Goal: Information Seeking & Learning: Learn about a topic

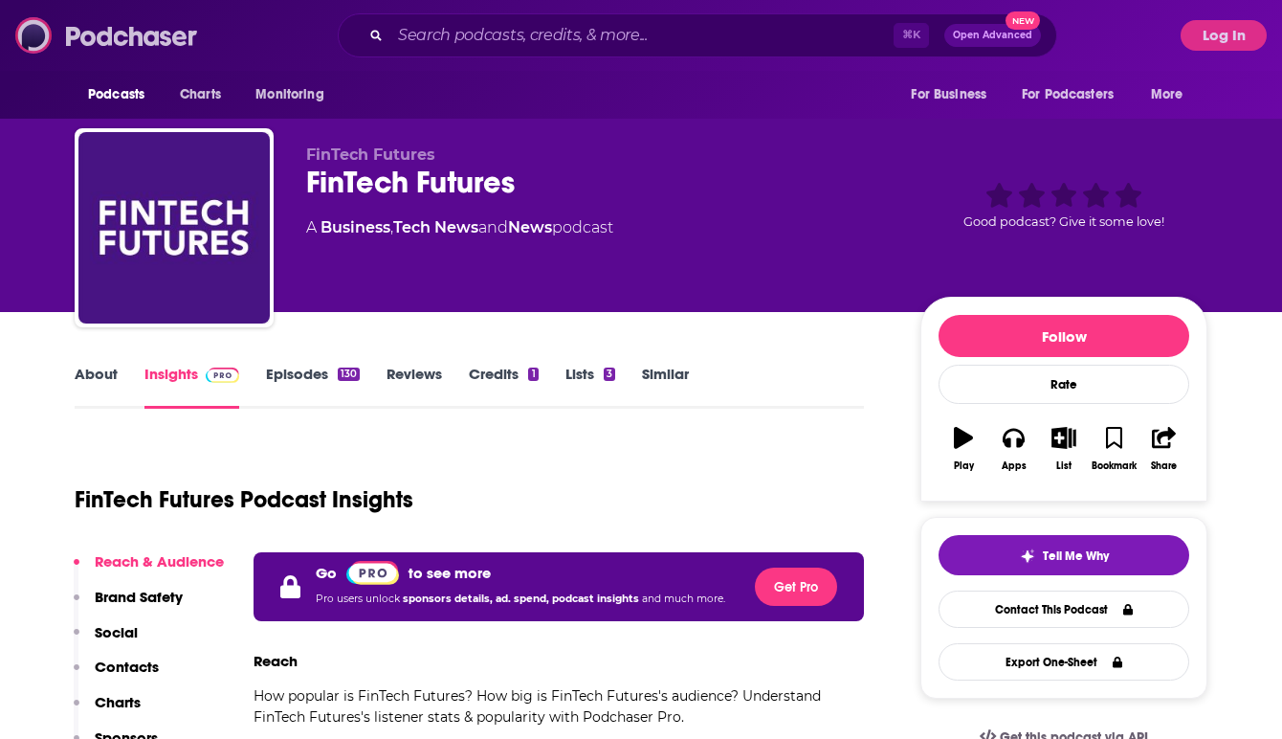
click at [136, 31] on img at bounding box center [107, 35] width 184 height 36
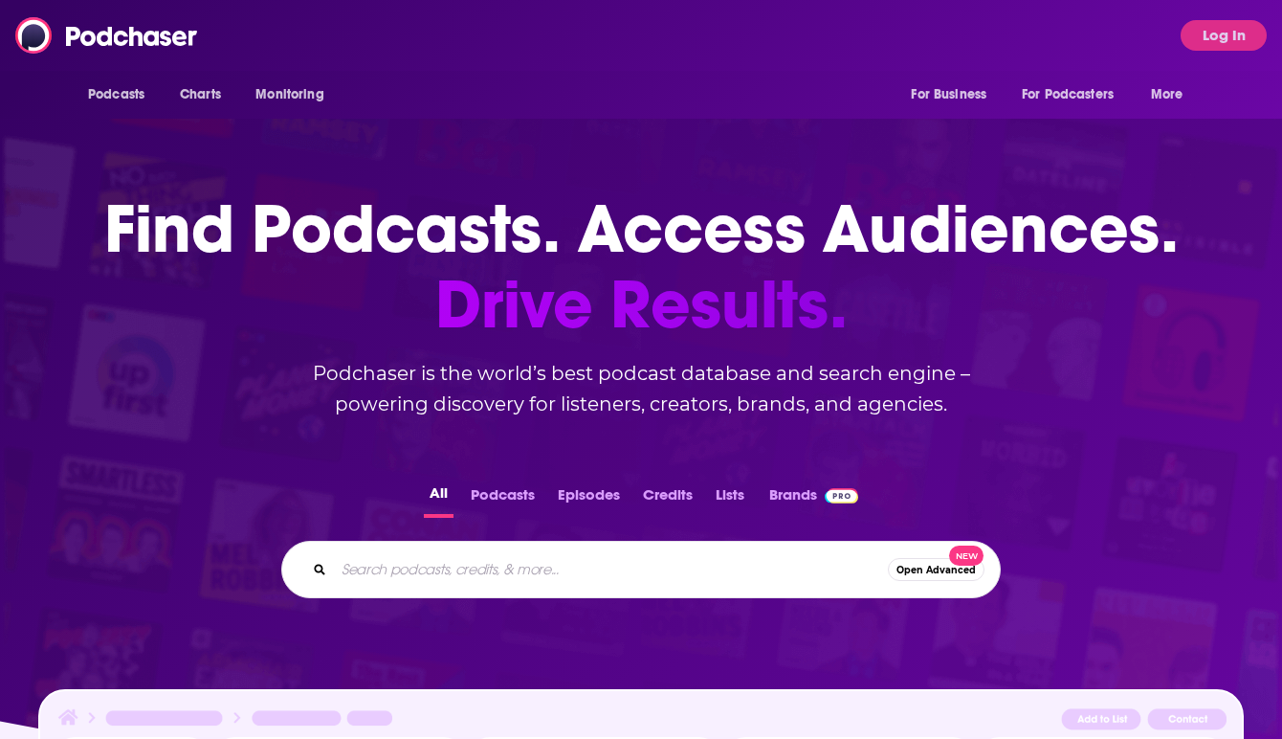
click at [431, 583] on input "Search podcasts, credits, & more..." at bounding box center [611, 569] width 554 height 31
type input "Bitcoin"
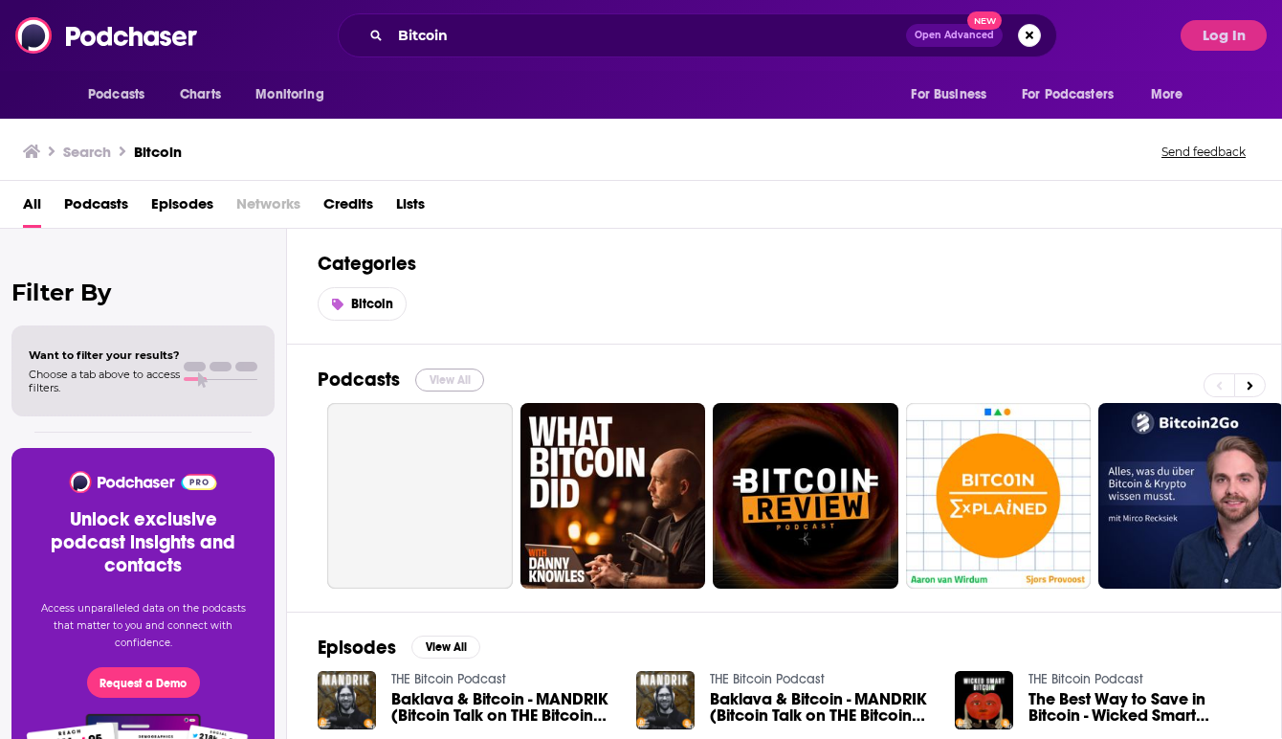
click at [447, 382] on button "View All" at bounding box center [449, 379] width 69 height 23
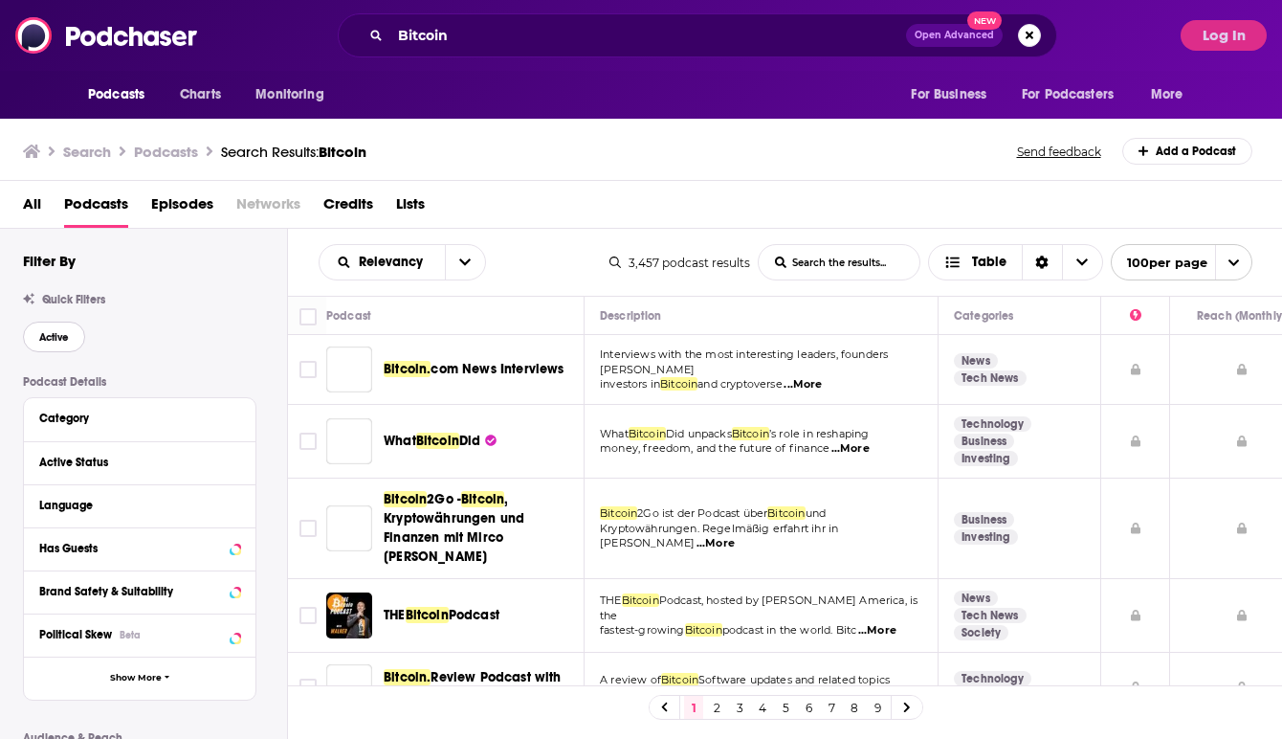
click at [57, 334] on span "Active" at bounding box center [54, 337] width 30 height 11
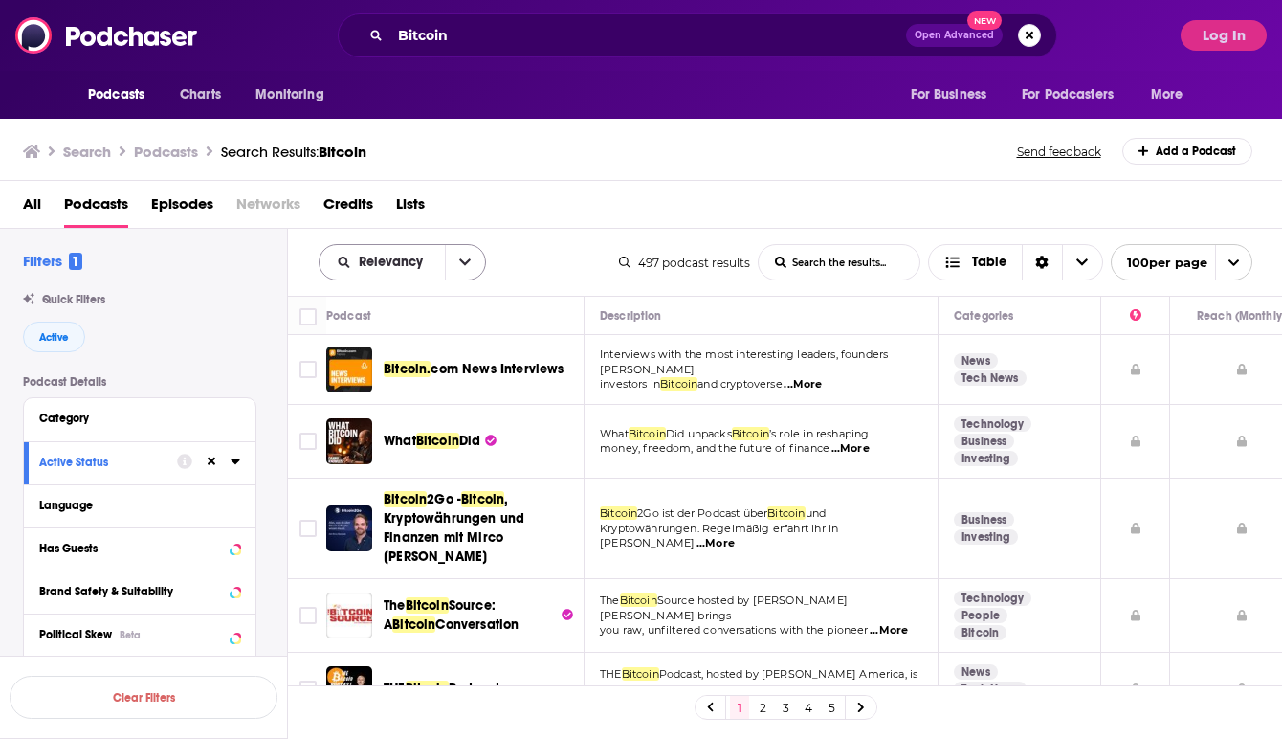
click at [464, 258] on icon "open menu" at bounding box center [464, 261] width 11 height 13
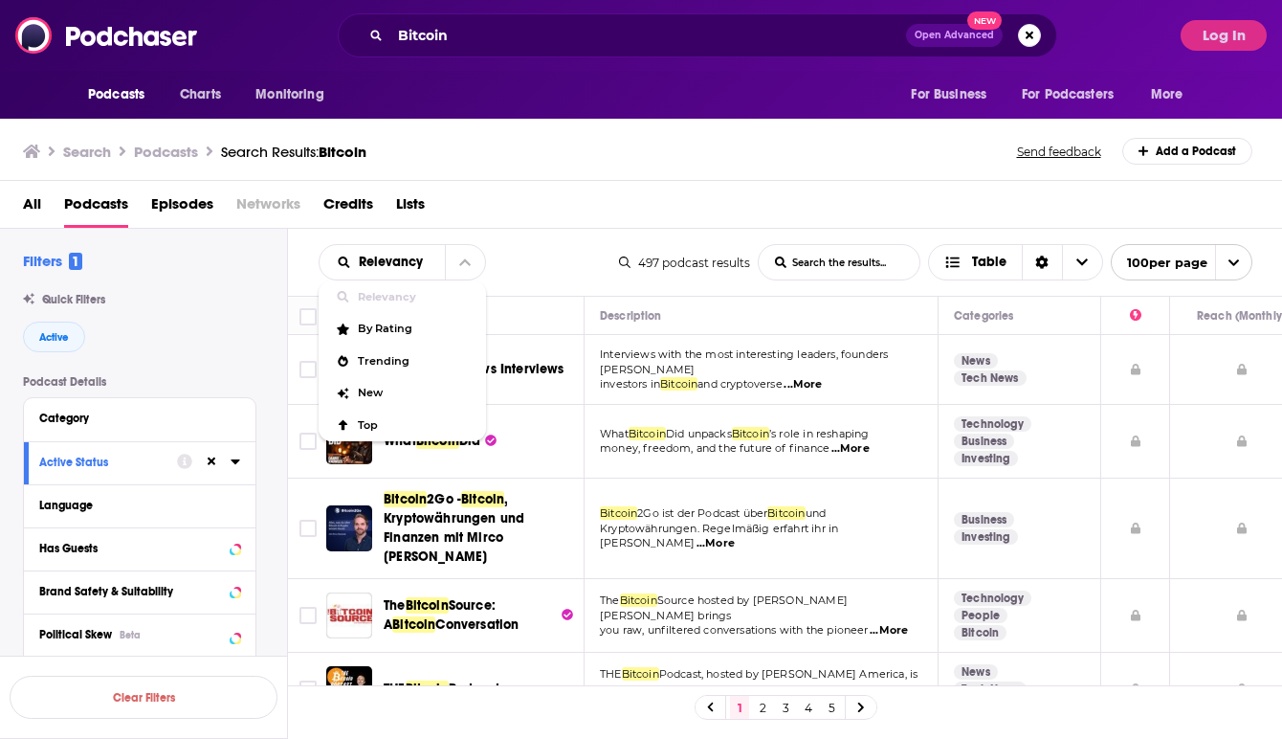
click at [545, 209] on div "All Podcasts Episodes Networks Credits Lists" at bounding box center [645, 207] width 1245 height 39
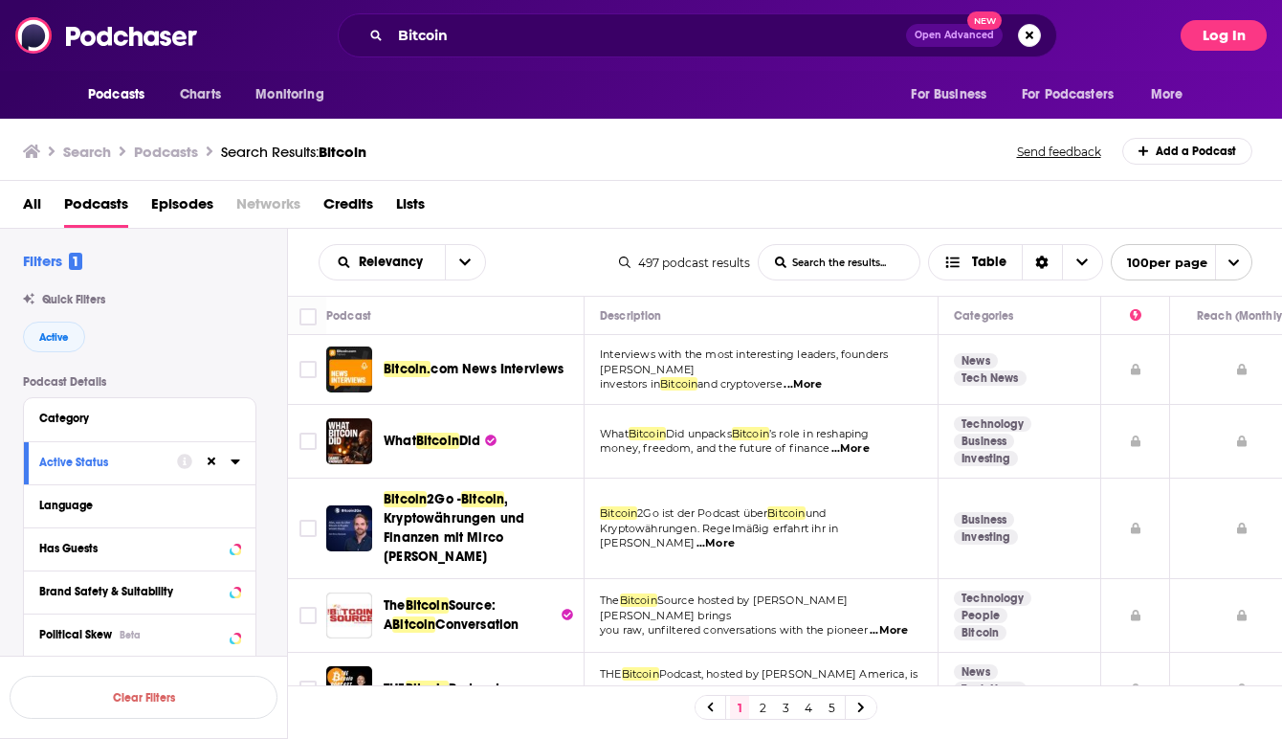
click at [1208, 26] on button "Log In" at bounding box center [1224, 35] width 86 height 31
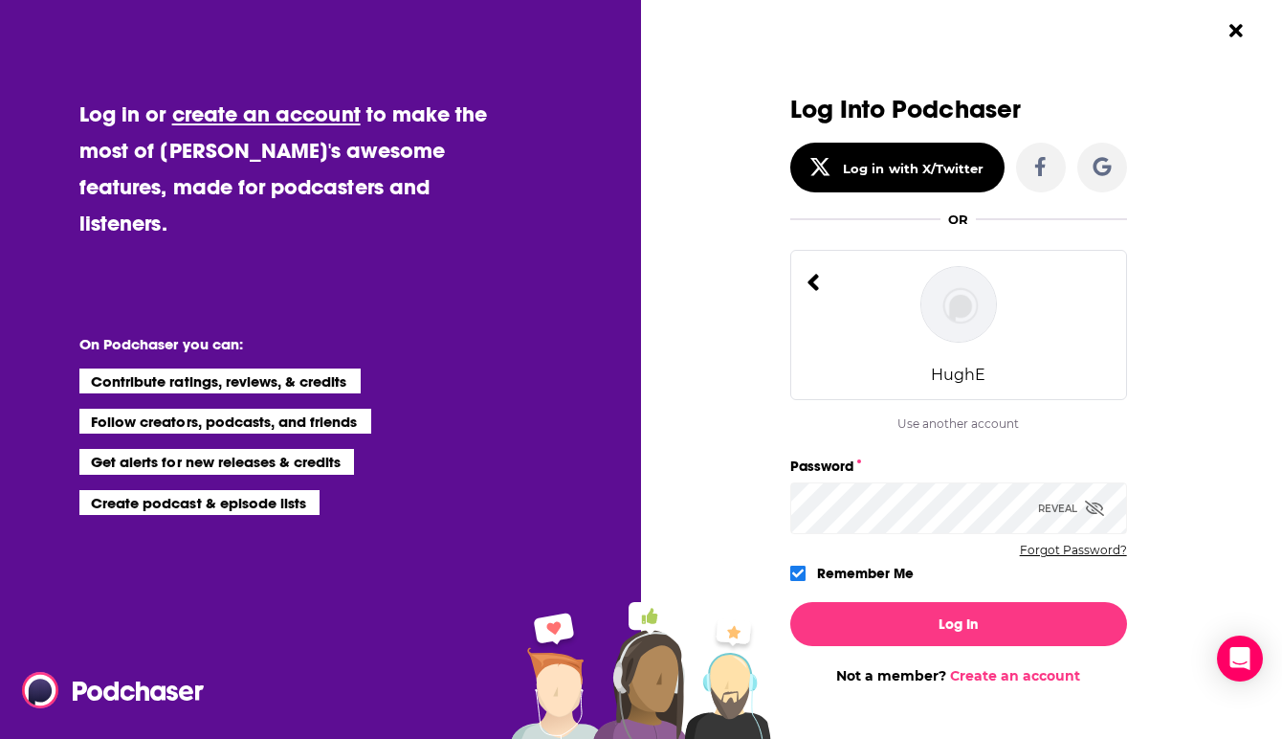
click at [1068, 543] on button "Forgot Password?" at bounding box center [1073, 549] width 107 height 13
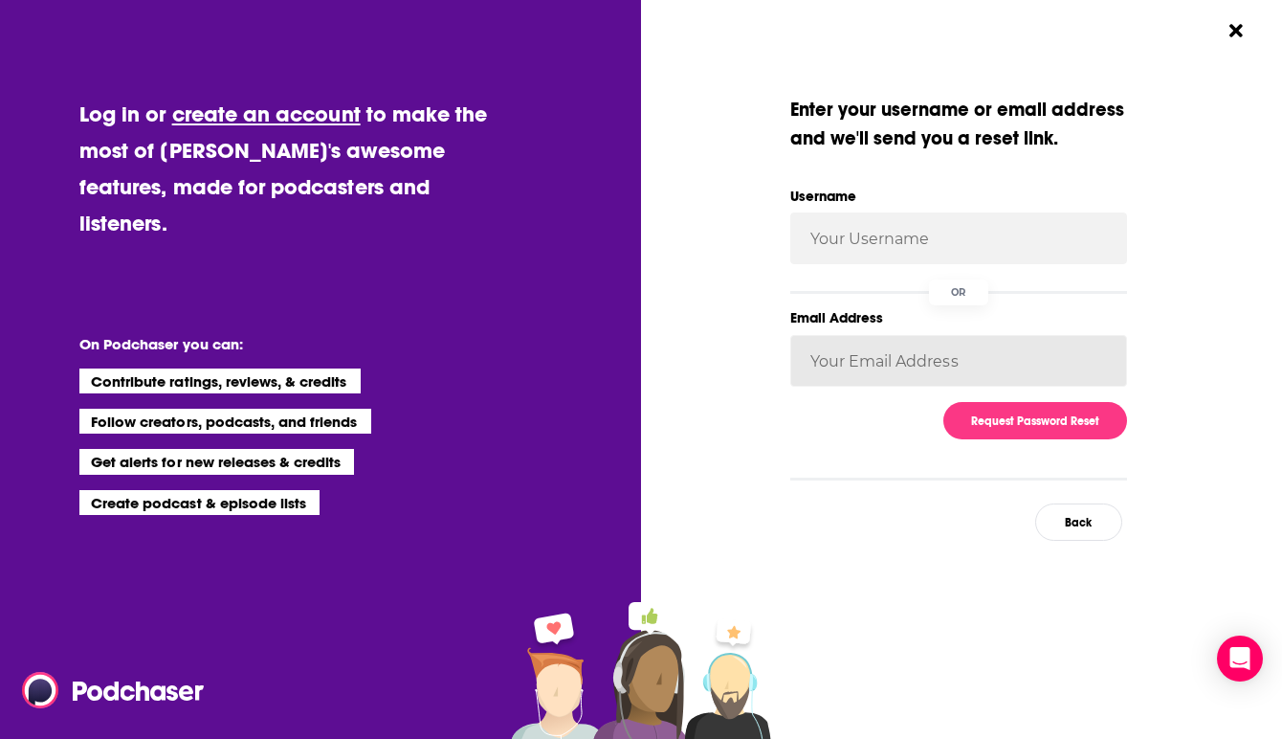
click at [872, 362] on input "Email Address" at bounding box center [958, 361] width 337 height 52
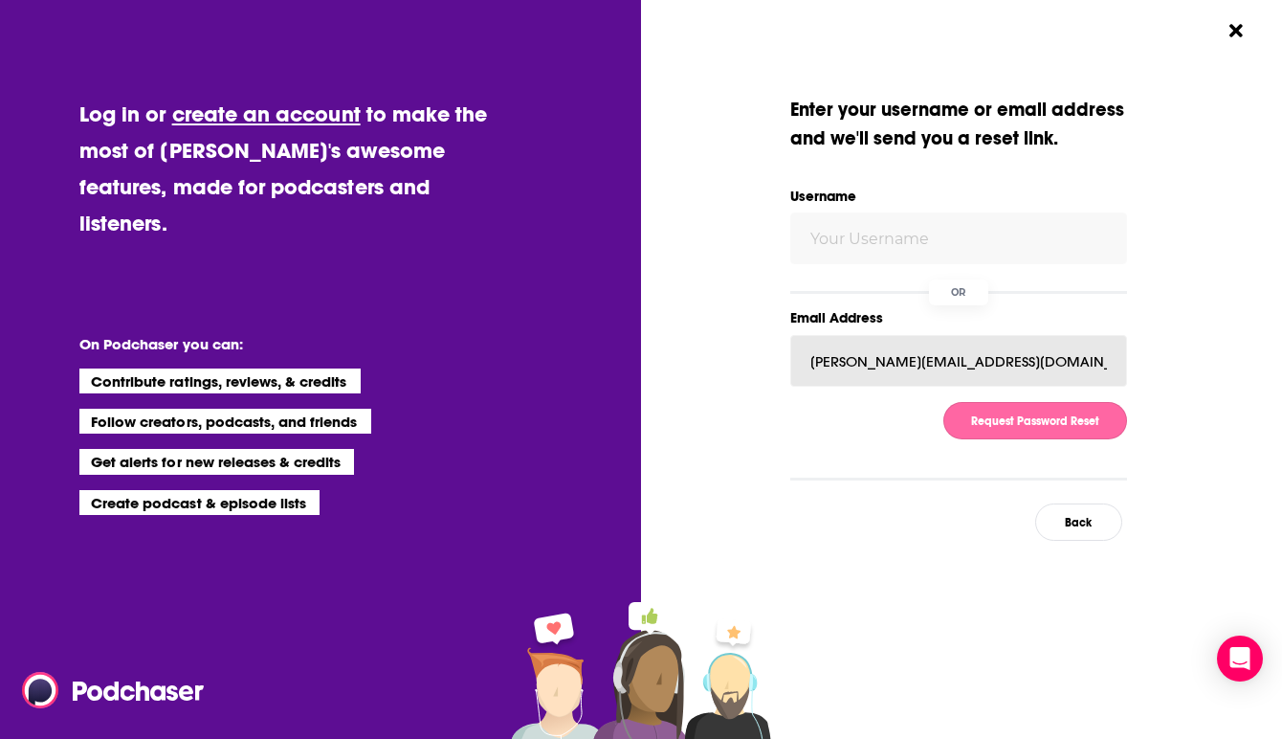
type input "hugh@scrib3.co"
click at [1034, 423] on button "Request Password Reset" at bounding box center [1035, 420] width 184 height 37
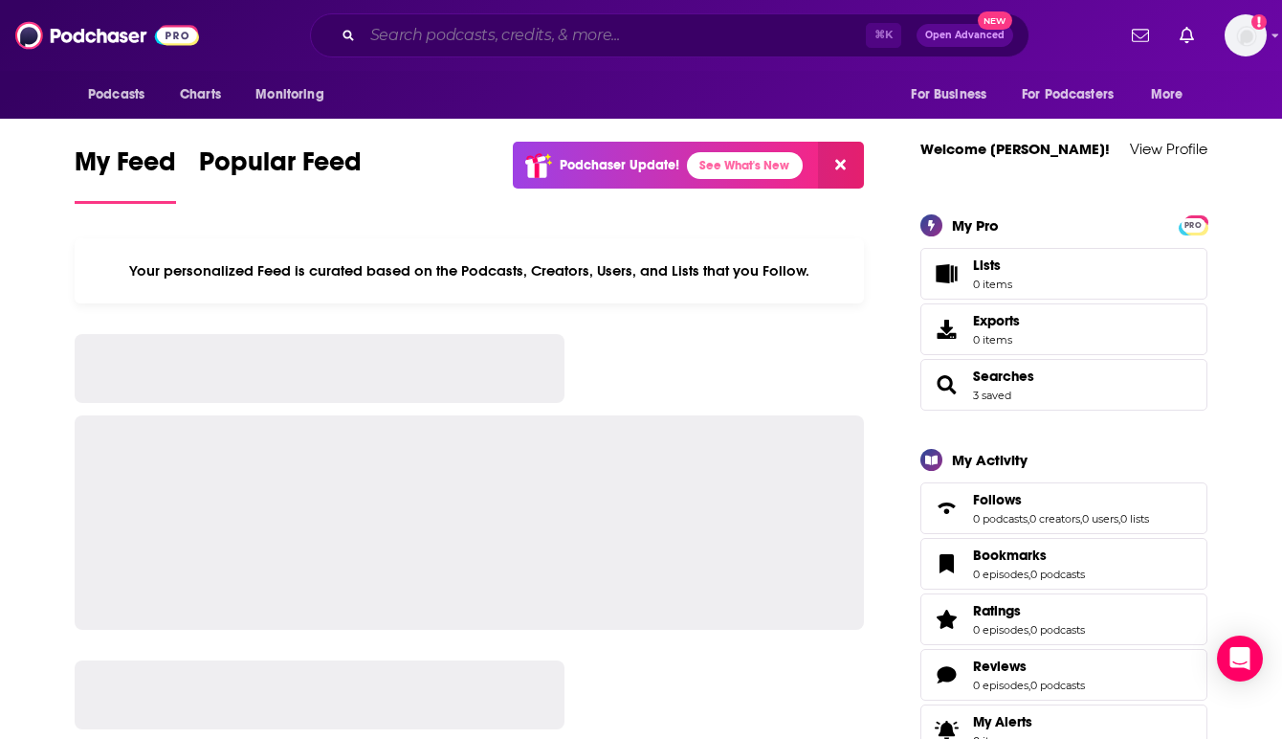
click at [422, 29] on input "Search podcasts, credits, & more..." at bounding box center [614, 35] width 503 height 31
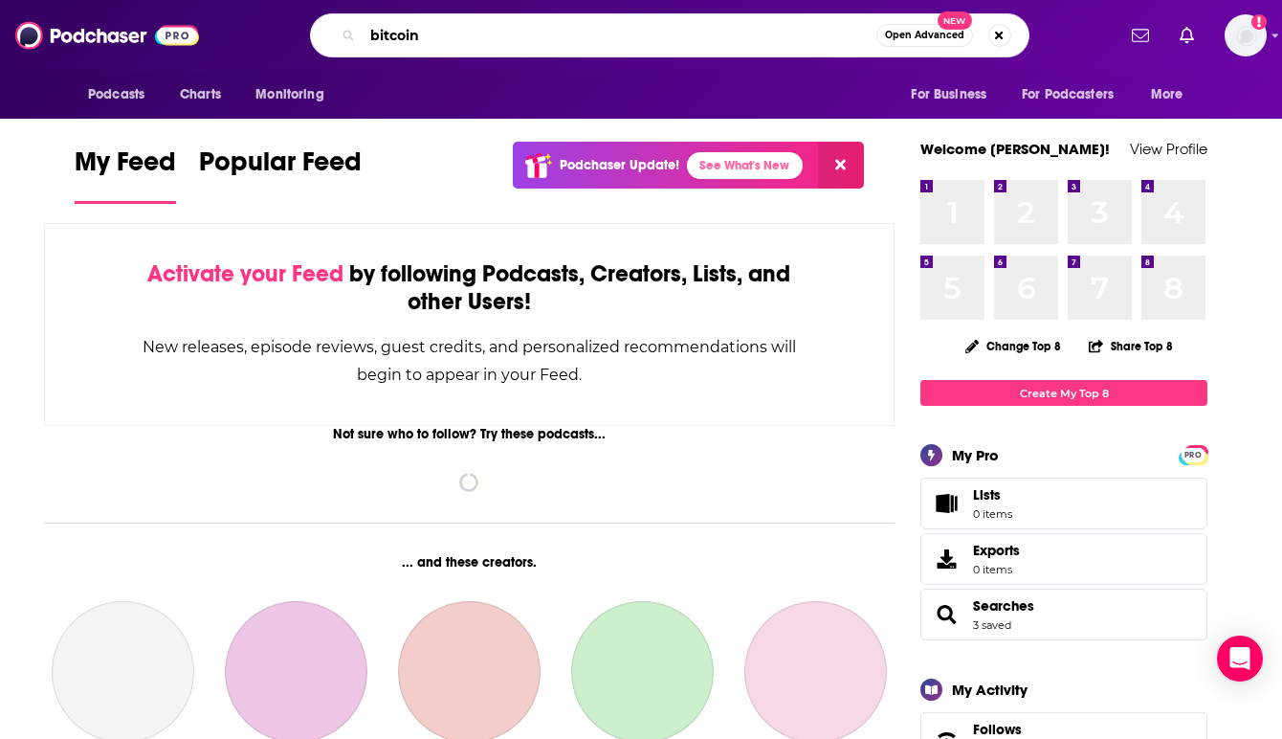
type input "bitcoin"
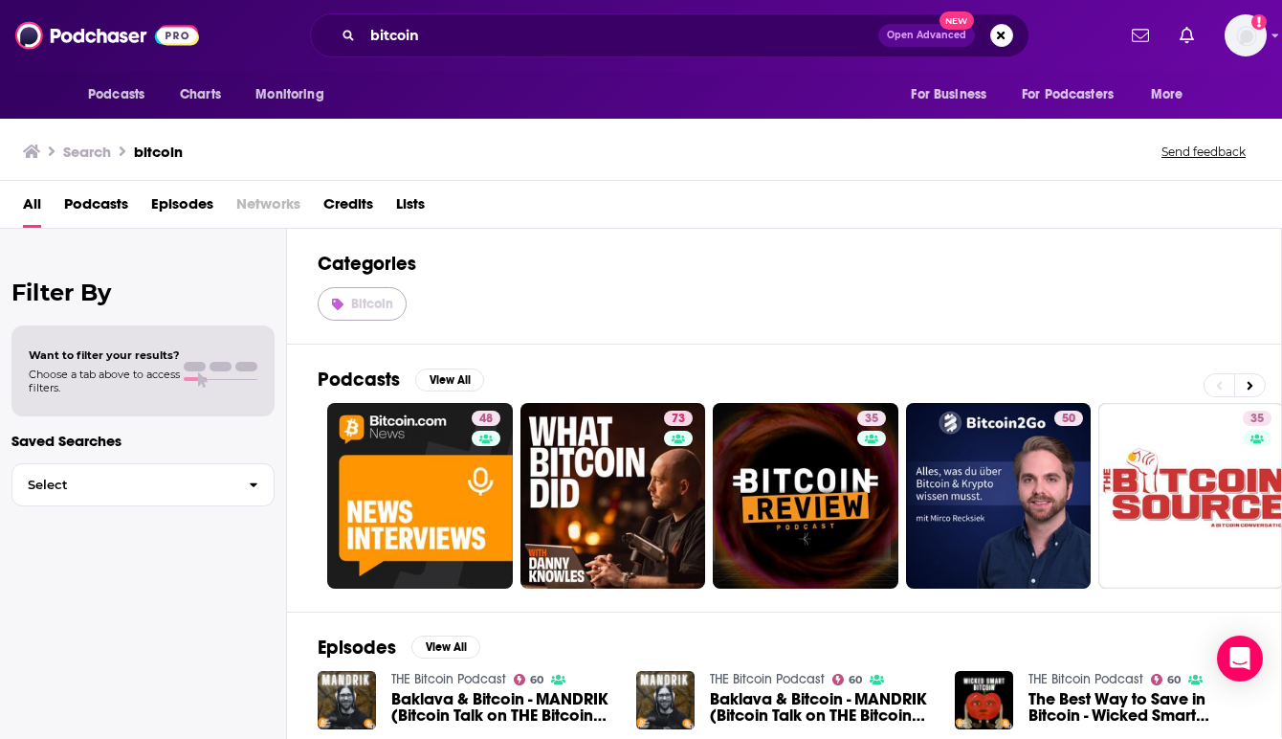
click at [360, 302] on span "Bitcoin" at bounding box center [372, 304] width 42 height 16
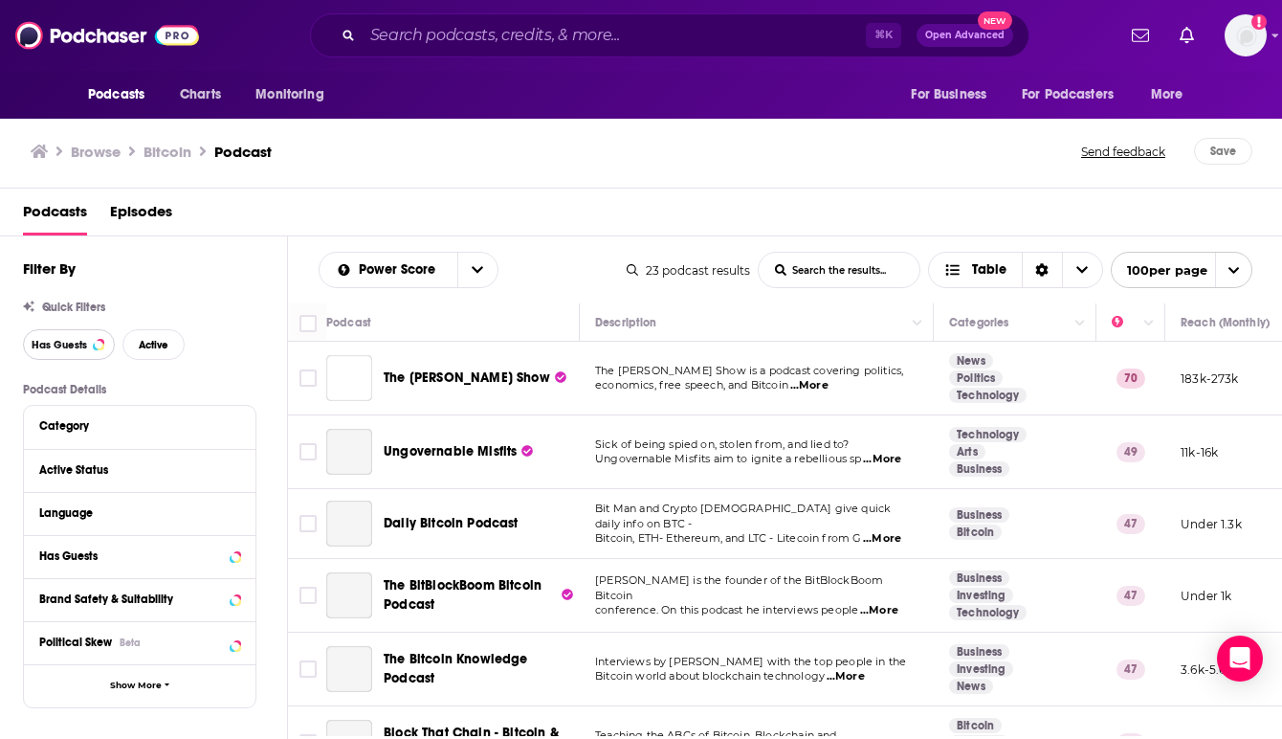
click at [60, 342] on span "Has Guests" at bounding box center [59, 345] width 55 height 11
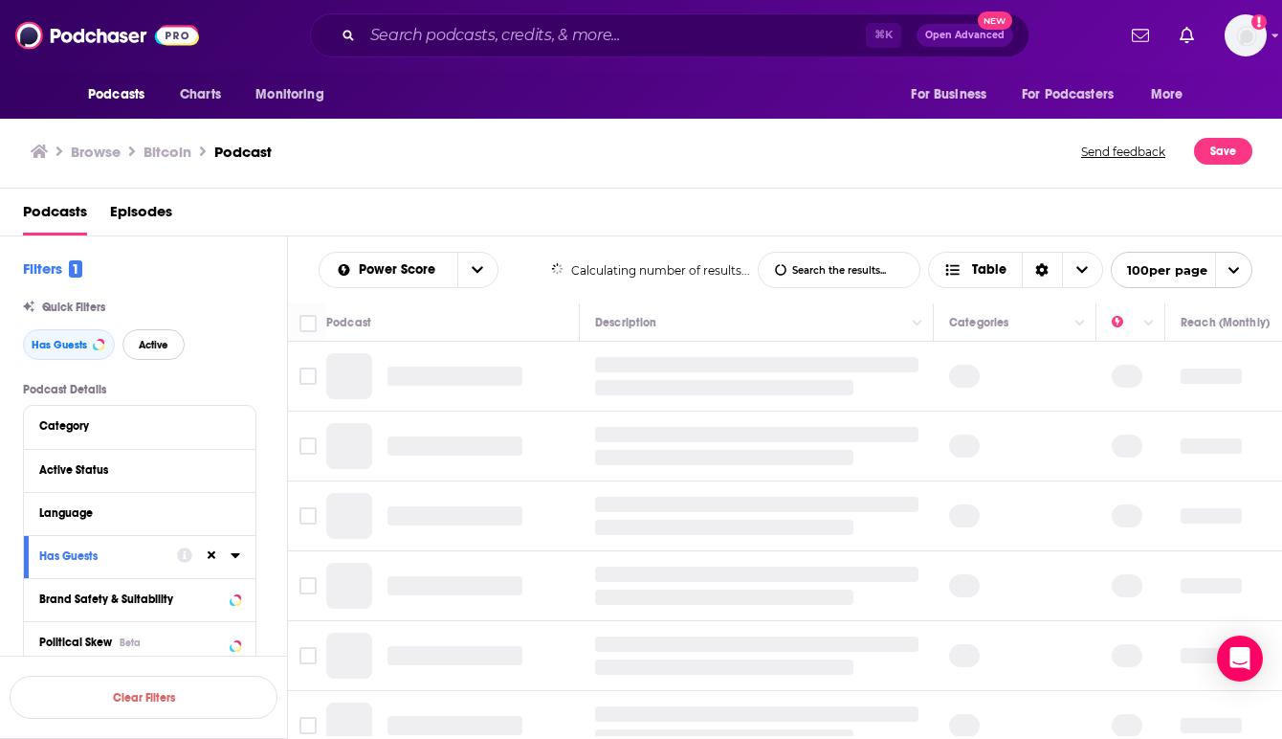
click at [152, 342] on span "Active" at bounding box center [154, 345] width 30 height 11
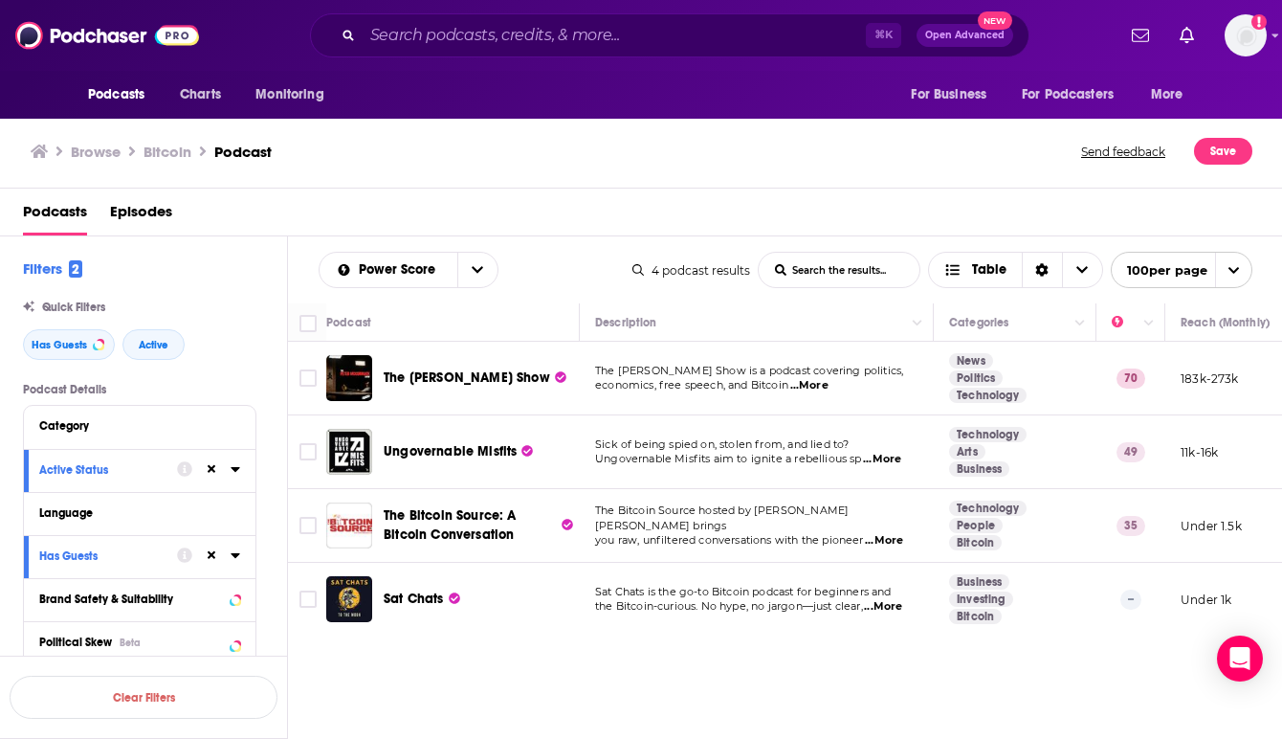
click at [543, 205] on div "Podcasts Episodes" at bounding box center [645, 215] width 1245 height 39
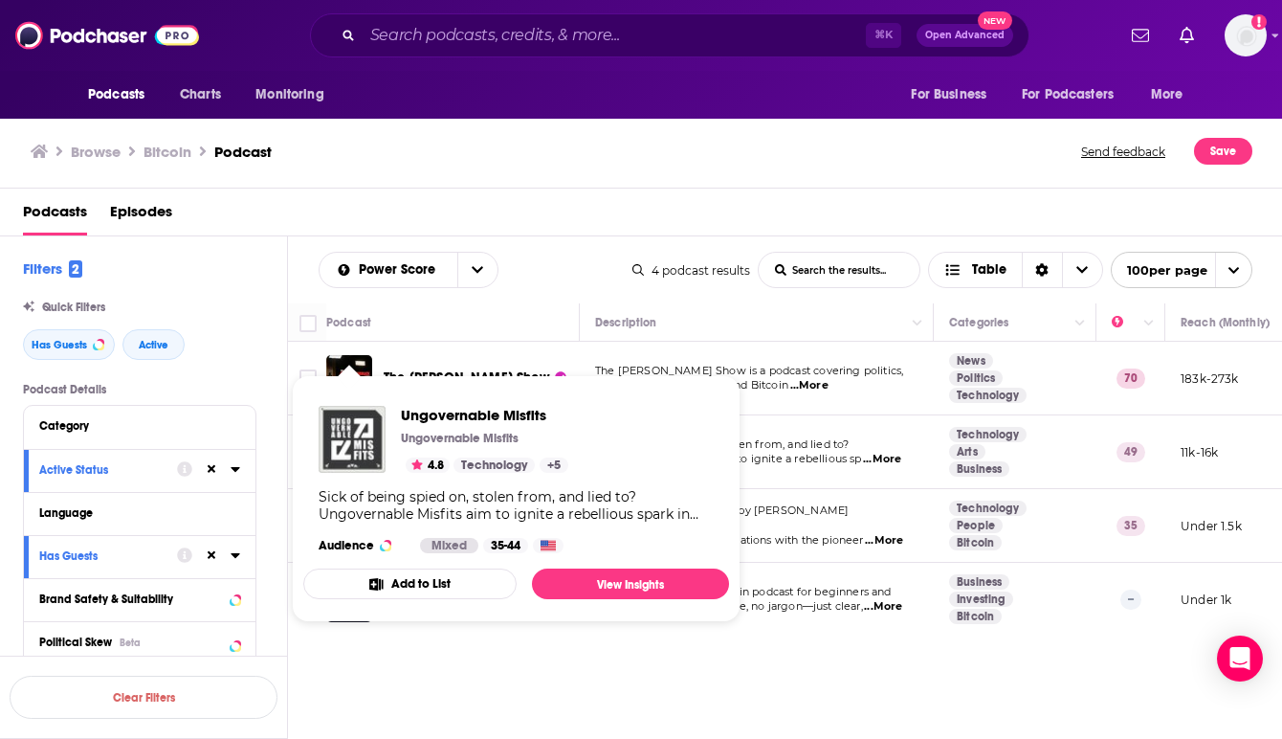
click at [341, 447] on img "Ungovernable Misfits" at bounding box center [352, 439] width 67 height 67
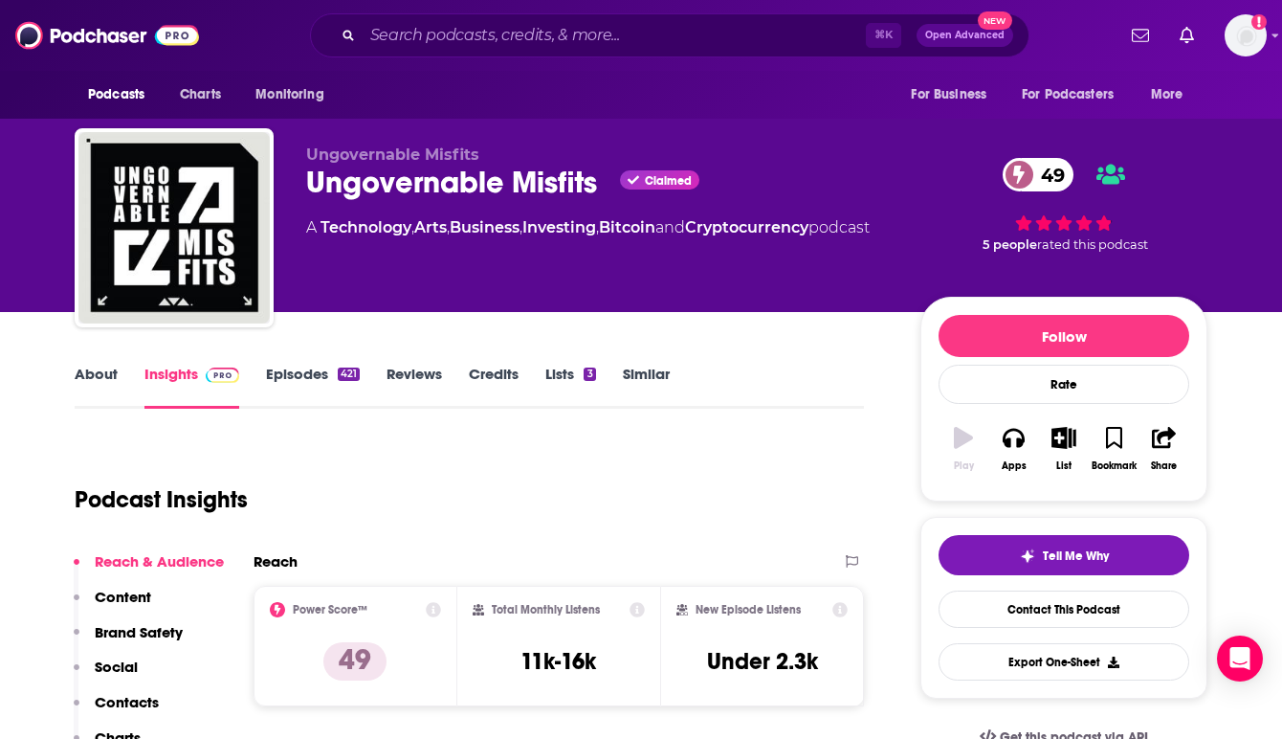
click at [472, 486] on div "Podcast Insights" at bounding box center [462, 488] width 774 height 98
click at [308, 366] on link "Episodes 421" at bounding box center [313, 386] width 94 height 44
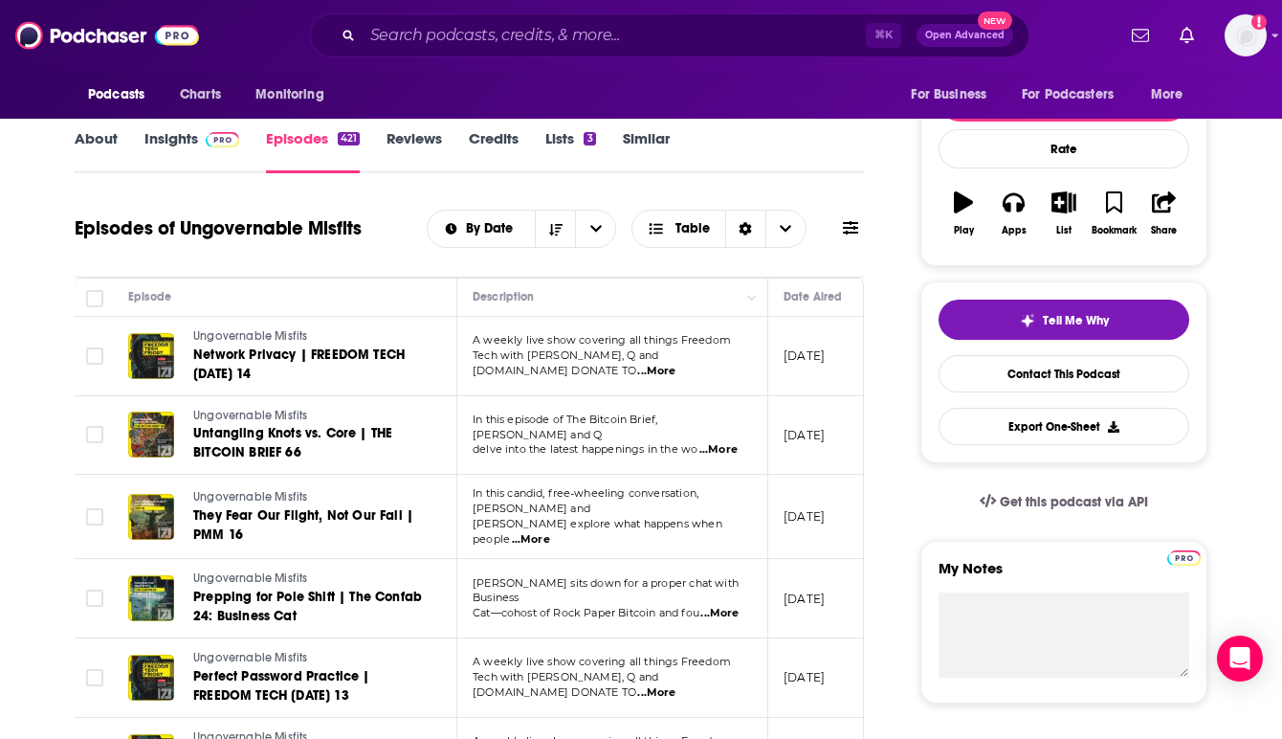
scroll to position [230, 0]
